Goal: Register for event/course

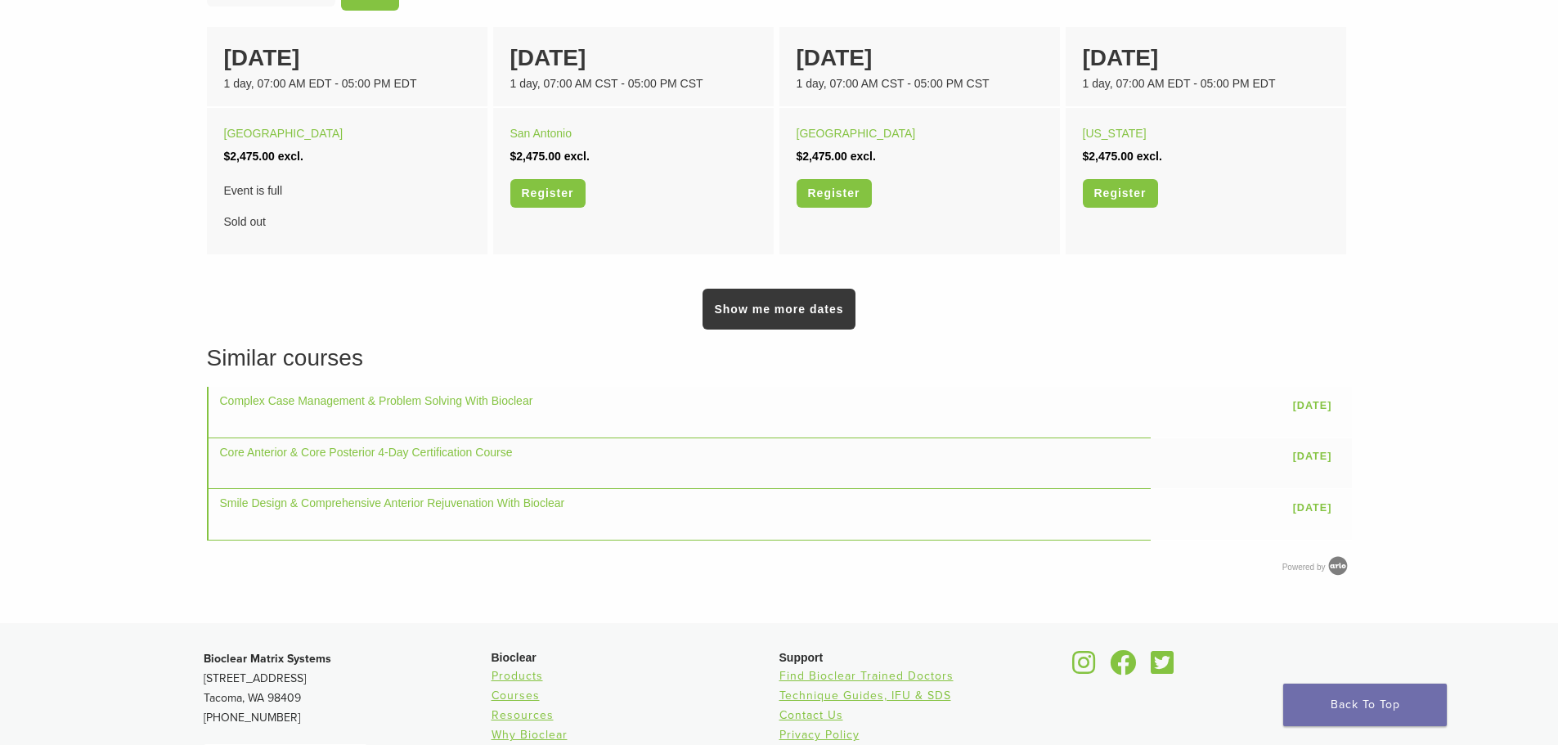
scroll to position [1145, 0]
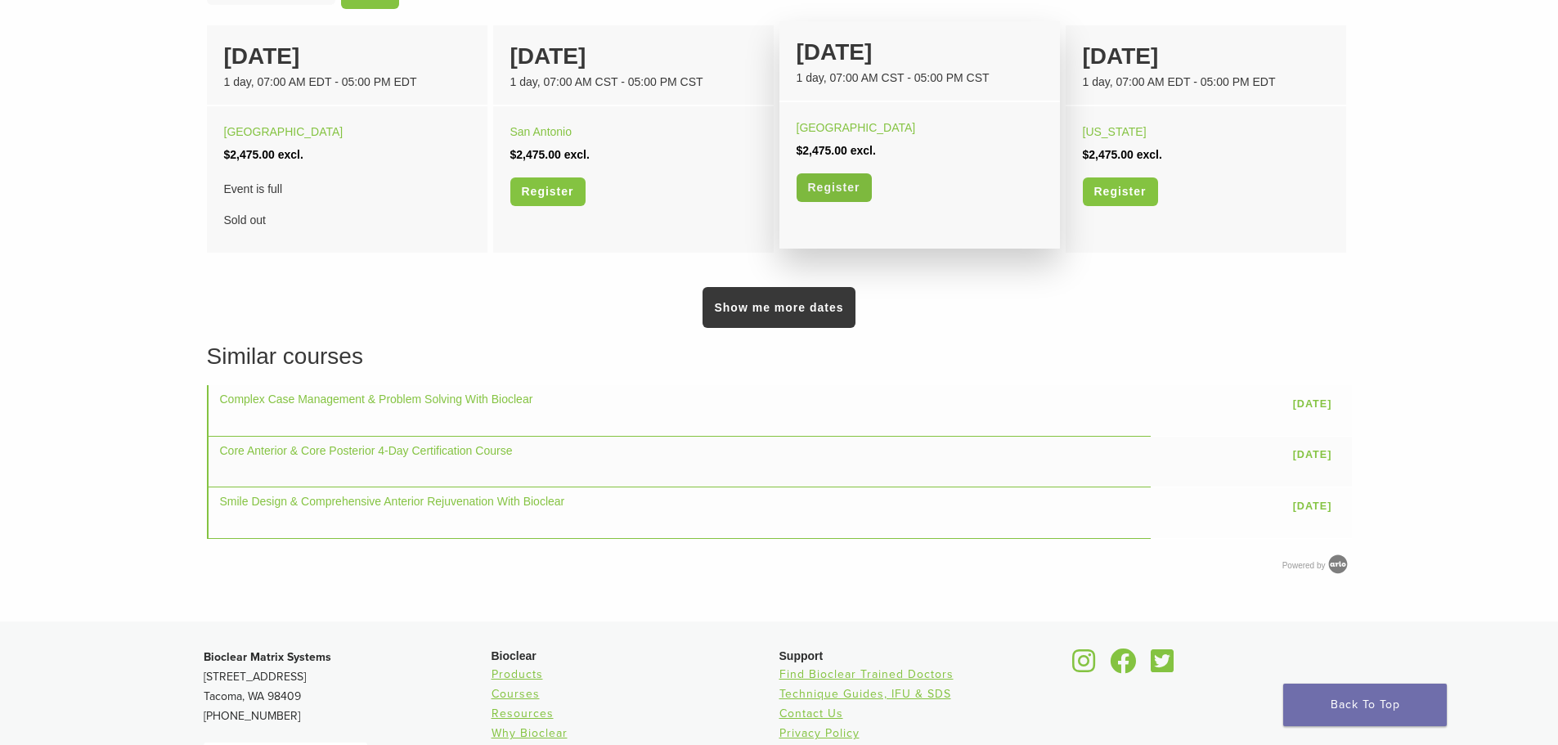
click at [832, 195] on link "Register" at bounding box center [833, 187] width 75 height 29
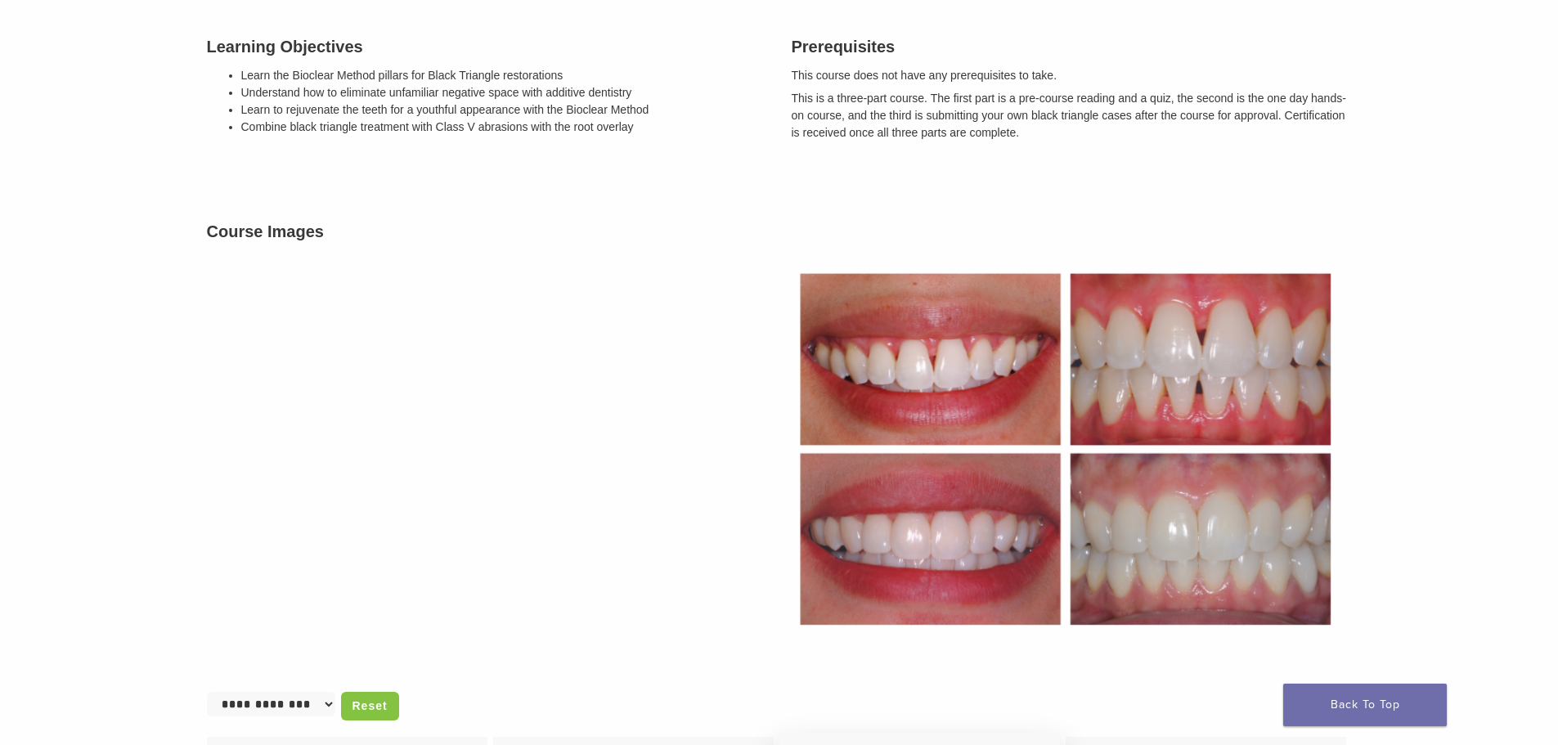
scroll to position [409, 0]
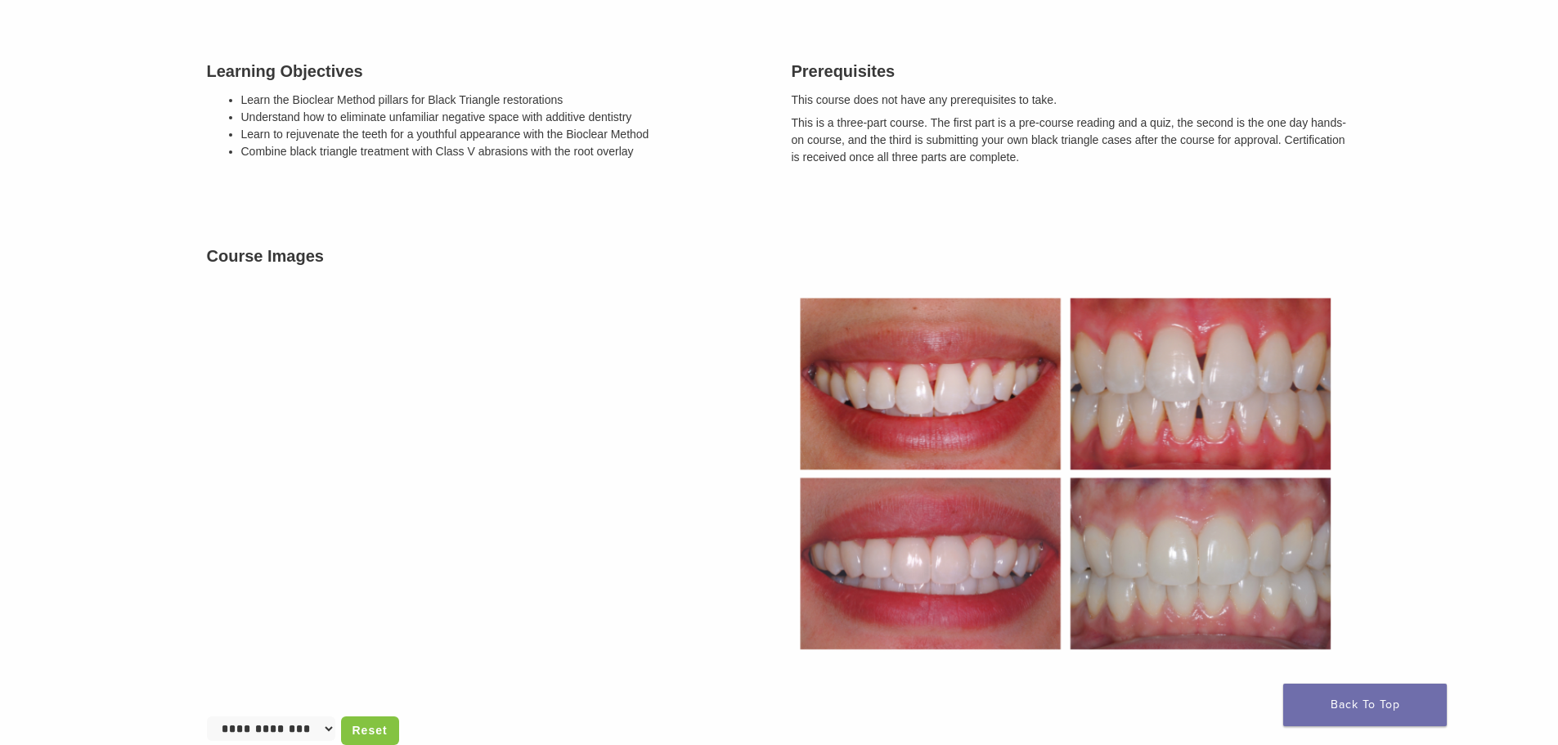
click at [579, 150] on li "Combine black triangle treatment with Class V abrasions with the root overlay" at bounding box center [504, 151] width 526 height 17
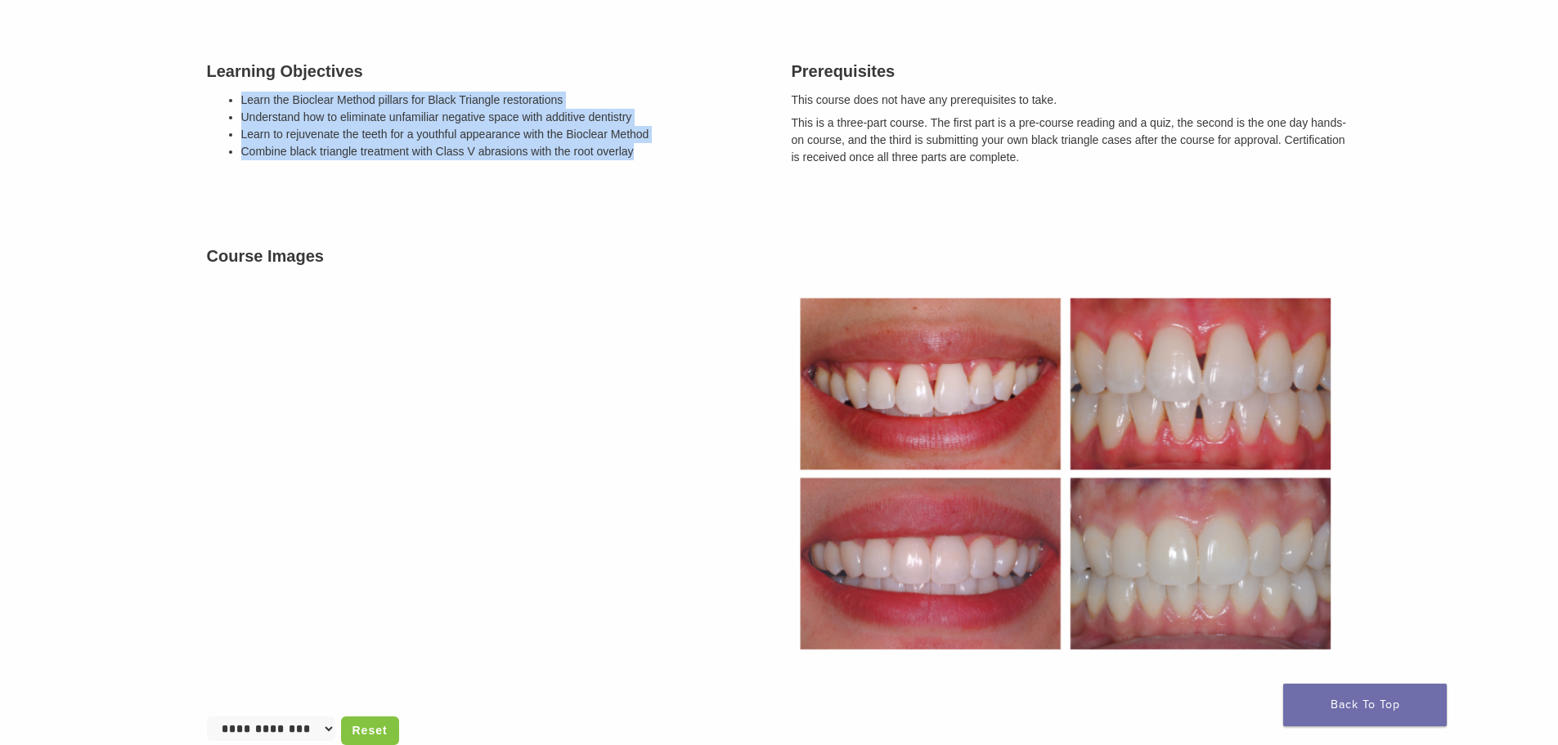
drag, startPoint x: 238, startPoint y: 100, endPoint x: 652, endPoint y: 151, distance: 416.9
click at [652, 151] on div "Learning Objectives Learn the Bioclear Method pillars for Black Triangle restor…" at bounding box center [487, 113] width 585 height 150
click at [652, 151] on li "Combine black triangle treatment with Class V abrasions with the root overlay" at bounding box center [504, 151] width 526 height 17
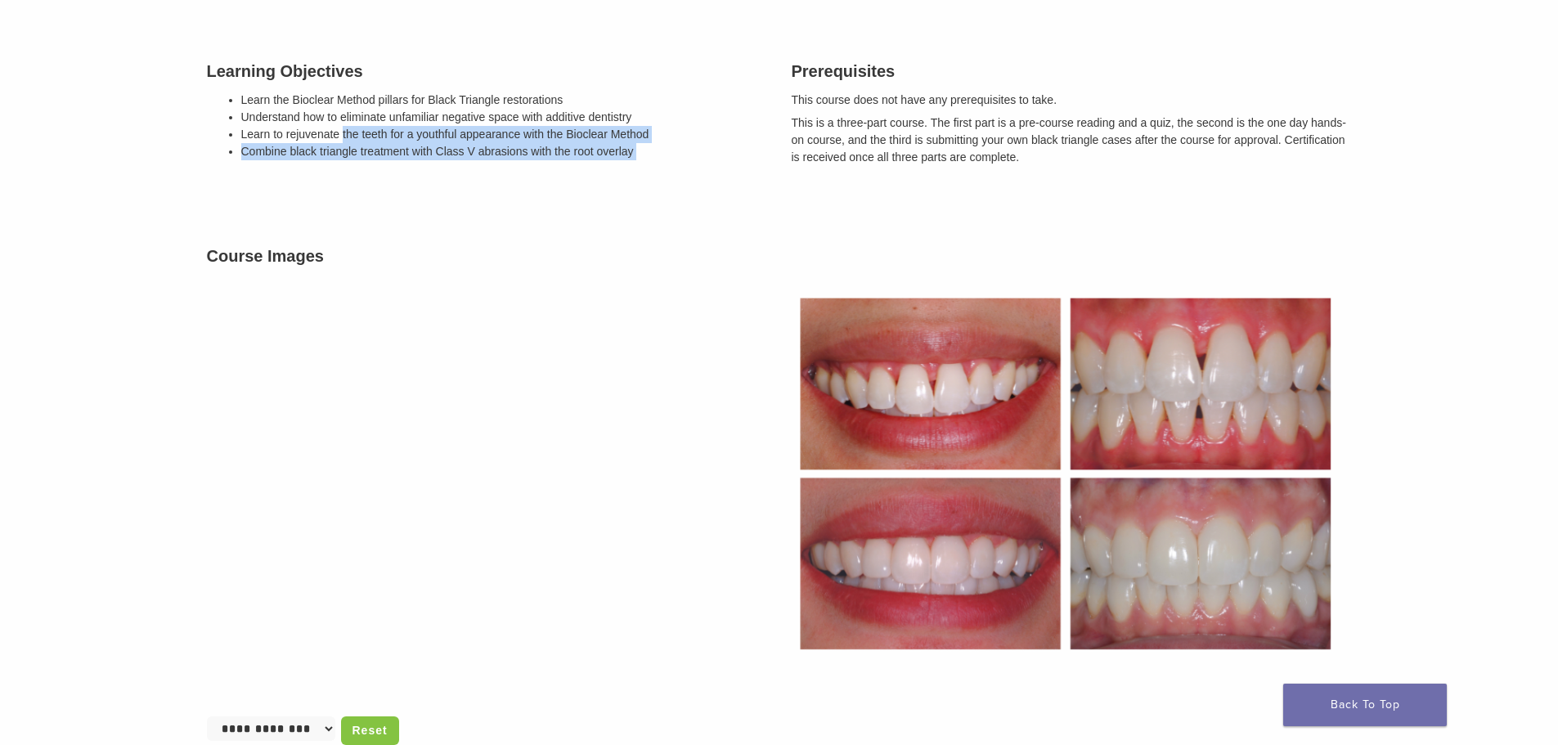
drag, startPoint x: 650, startPoint y: 151, endPoint x: 338, endPoint y: 132, distance: 313.0
click at [341, 132] on ul "Learn the Bioclear Method pillars for Black Triangle restorations Understand ho…" at bounding box center [504, 126] width 526 height 69
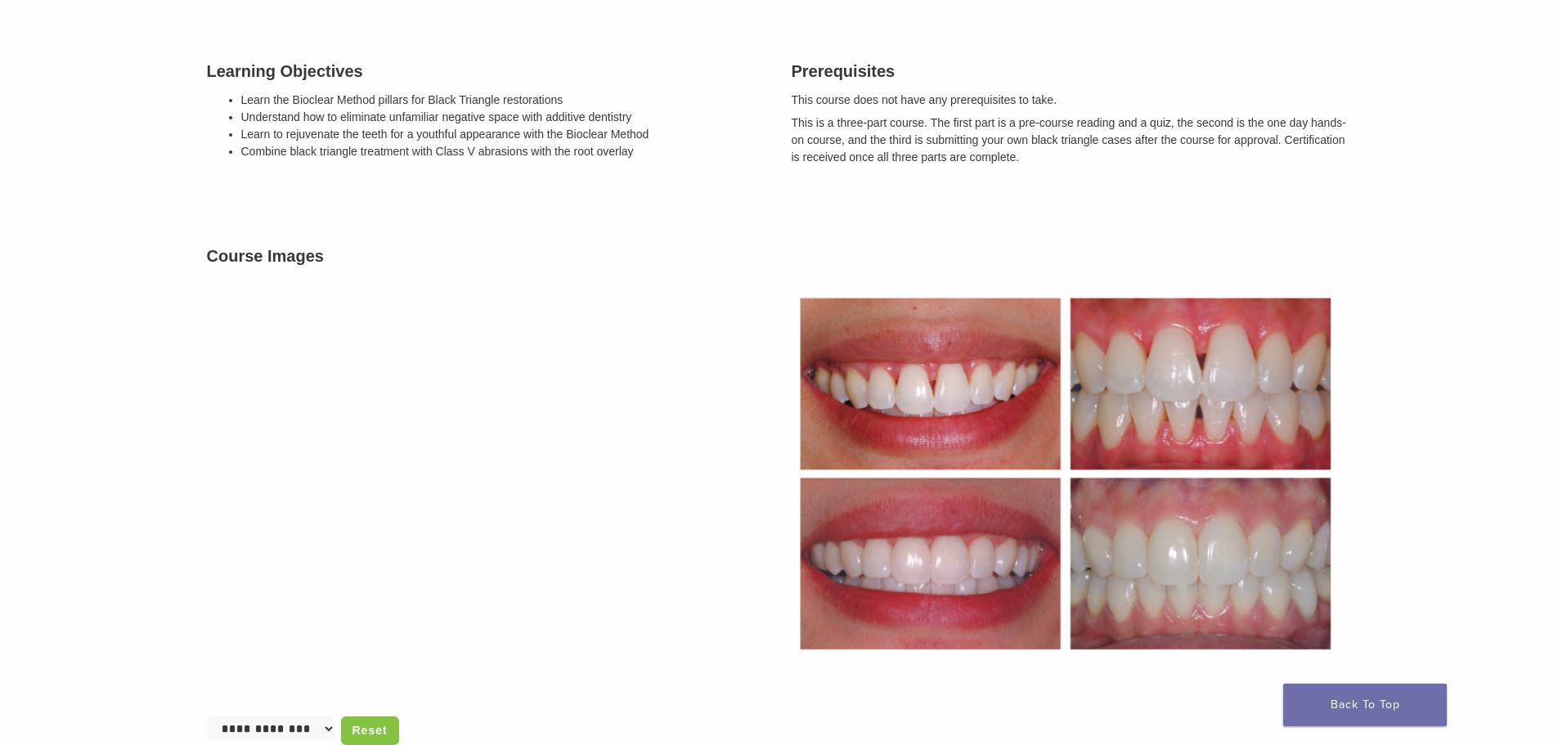
click at [314, 136] on li "Learn to rejuvenate the teeth for a youthful appearance with the Bioclear Method" at bounding box center [504, 134] width 526 height 17
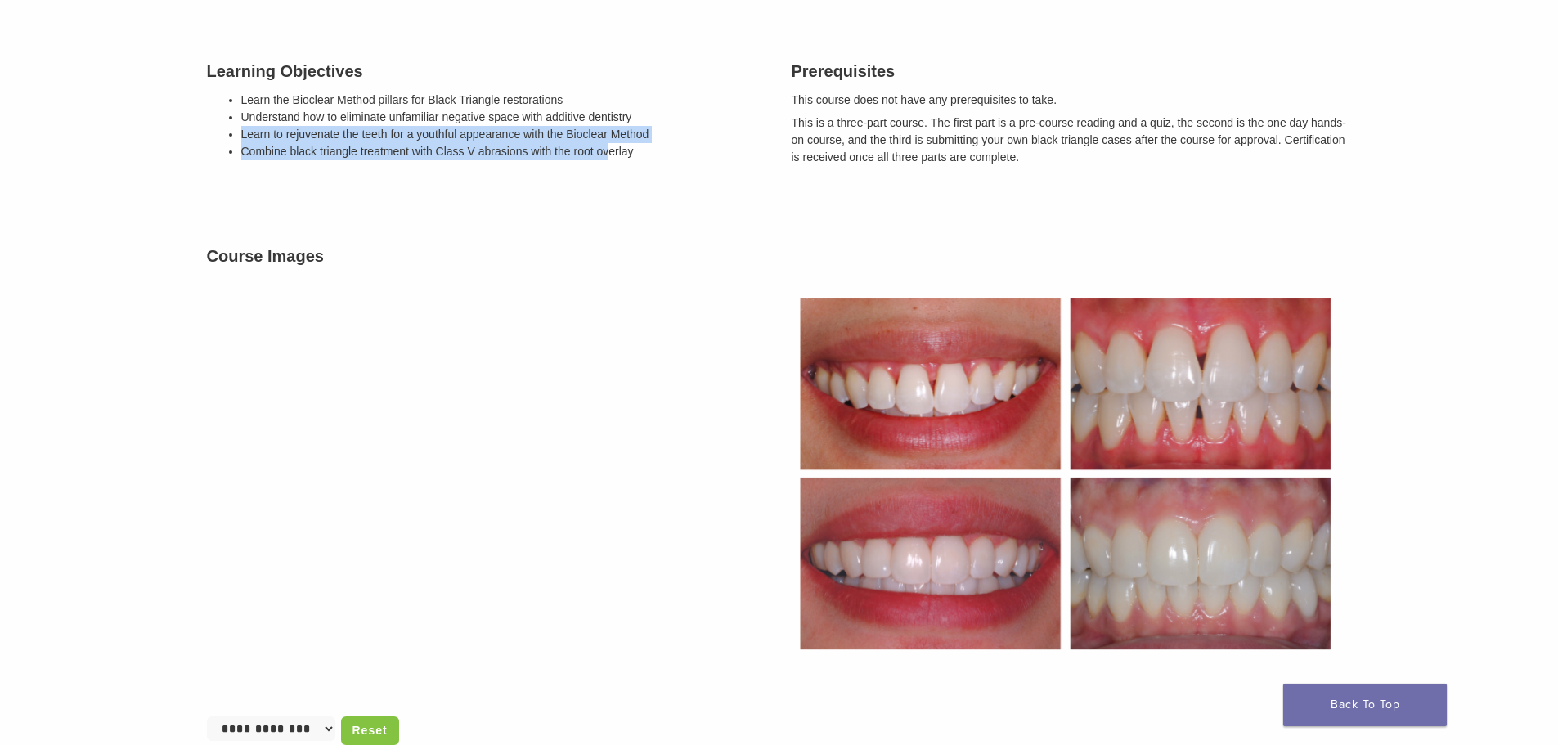
drag, startPoint x: 240, startPoint y: 139, endPoint x: 647, endPoint y: 161, distance: 407.8
click at [628, 156] on div "Learning Objectives Learn the Bioclear Method pillars for Black Triangle restor…" at bounding box center [487, 113] width 585 height 150
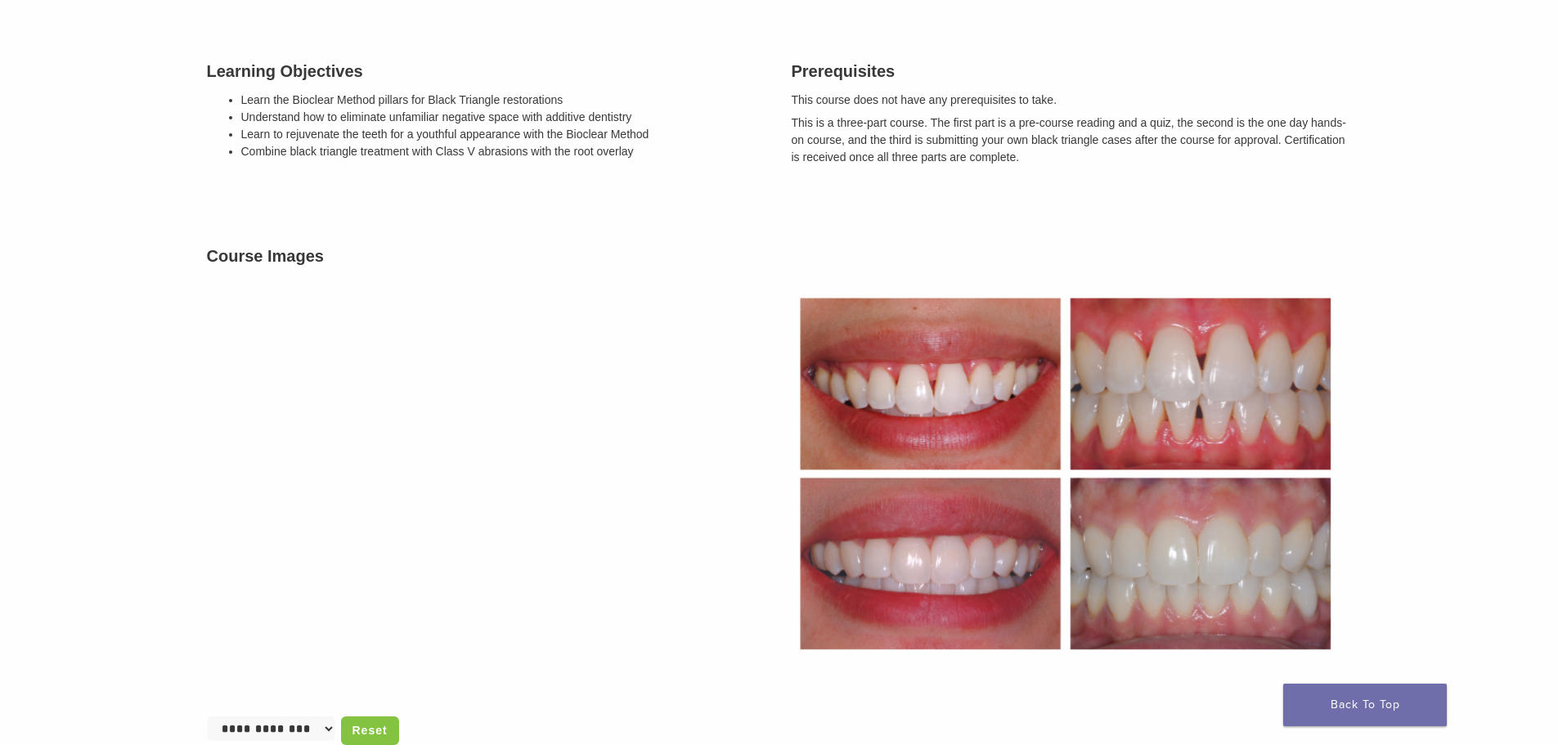
click at [654, 166] on div "Learning Objectives Learn the Bioclear Method pillars for Black Triangle restor…" at bounding box center [487, 113] width 585 height 150
drag, startPoint x: 787, startPoint y: 96, endPoint x: 1117, endPoint y: 167, distance: 337.7
click at [1117, 167] on div "Prerequisites This course does not have any prerequisites to take. This is a th…" at bounding box center [1071, 113] width 585 height 150
